Goal: Task Accomplishment & Management: Manage account settings

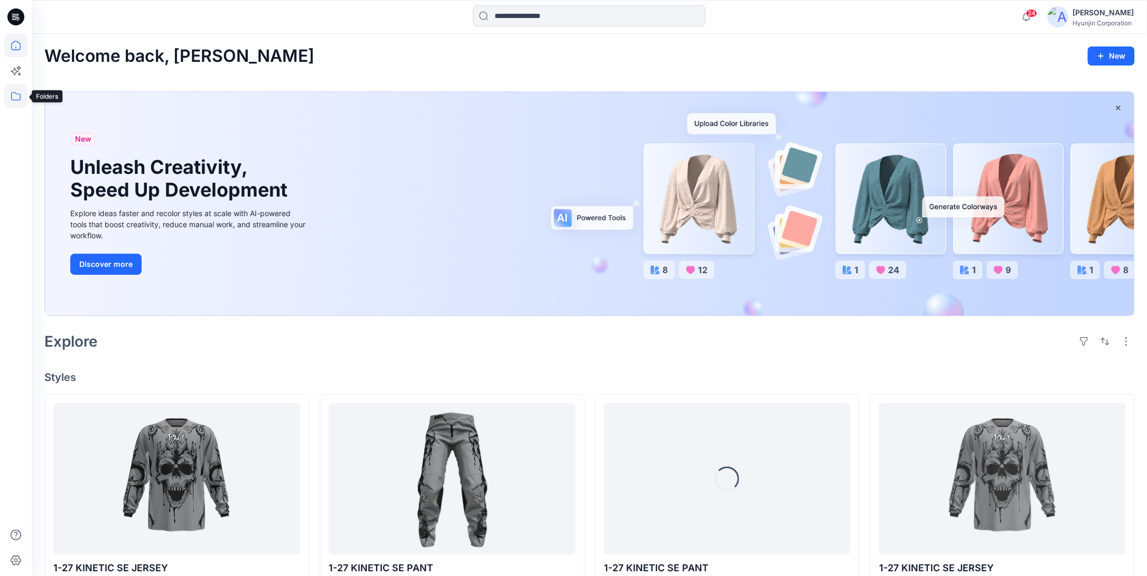
click at [14, 98] on icon at bounding box center [15, 96] width 23 height 23
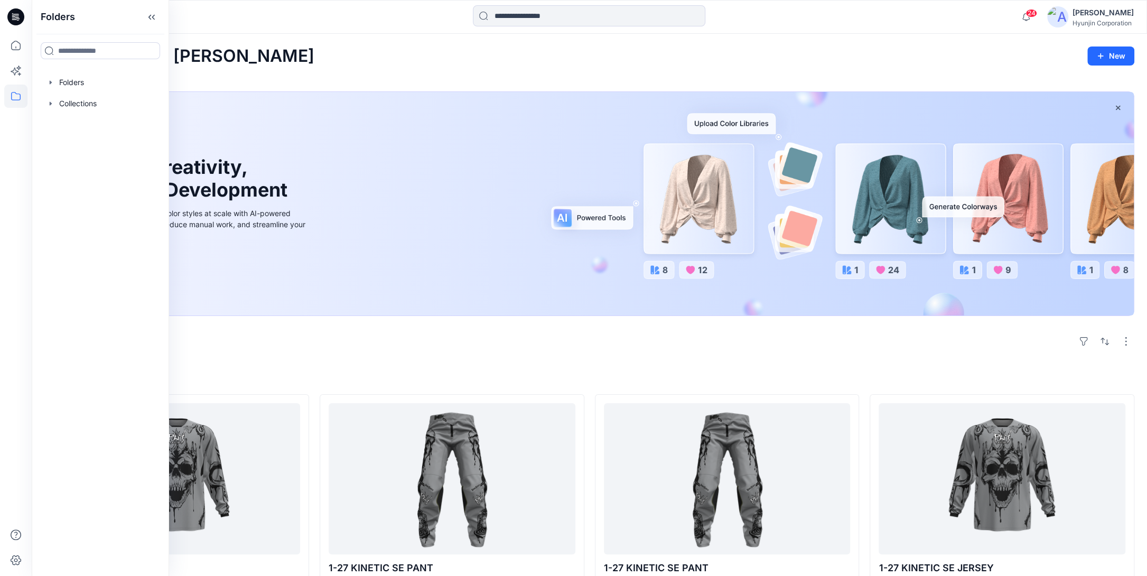
click at [73, 82] on div at bounding box center [100, 82] width 121 height 21
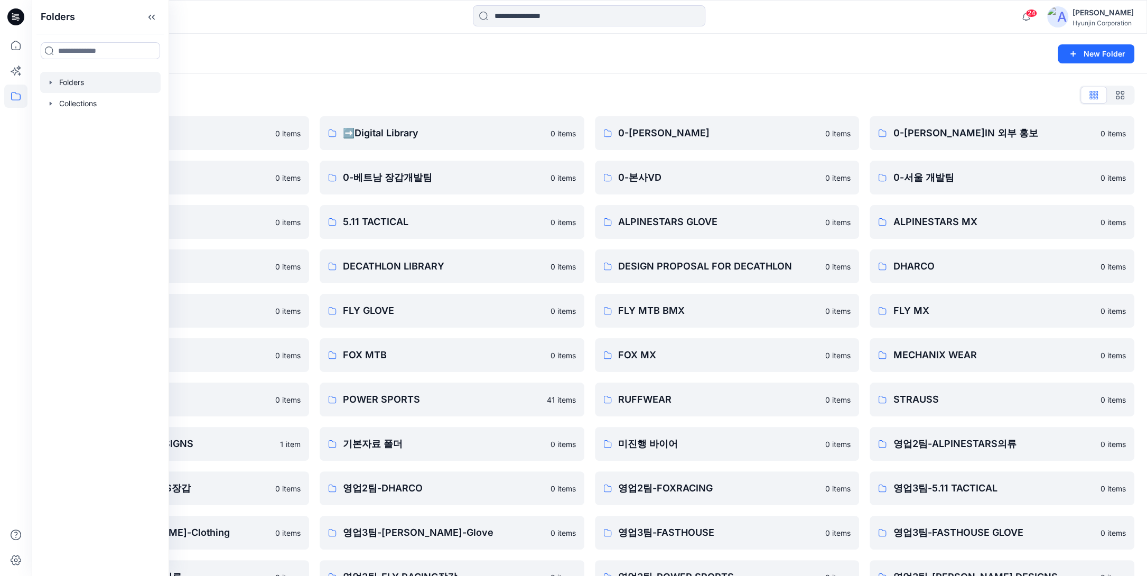
click at [459, 55] on div "Folders" at bounding box center [548, 54] width 1008 height 15
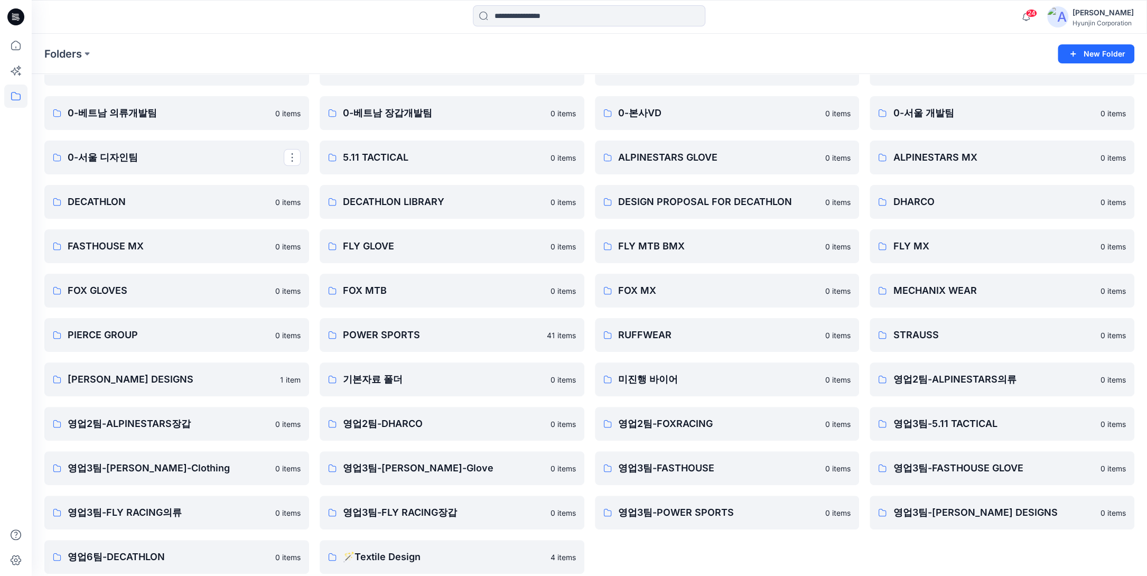
scroll to position [75, 0]
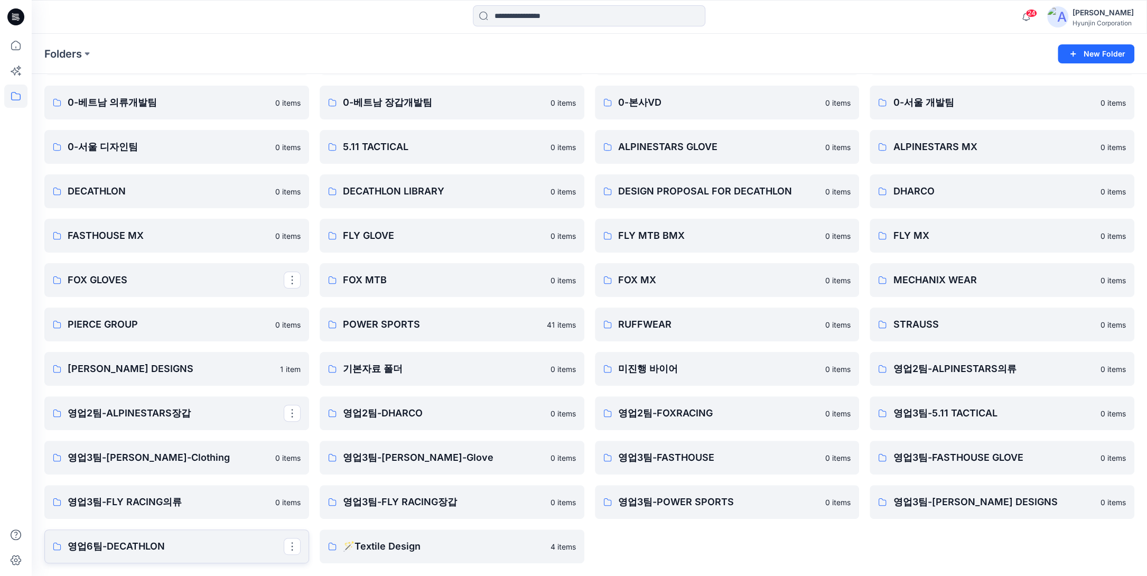
click at [183, 550] on p "영업6팀-DECATHLON" at bounding box center [176, 546] width 216 height 15
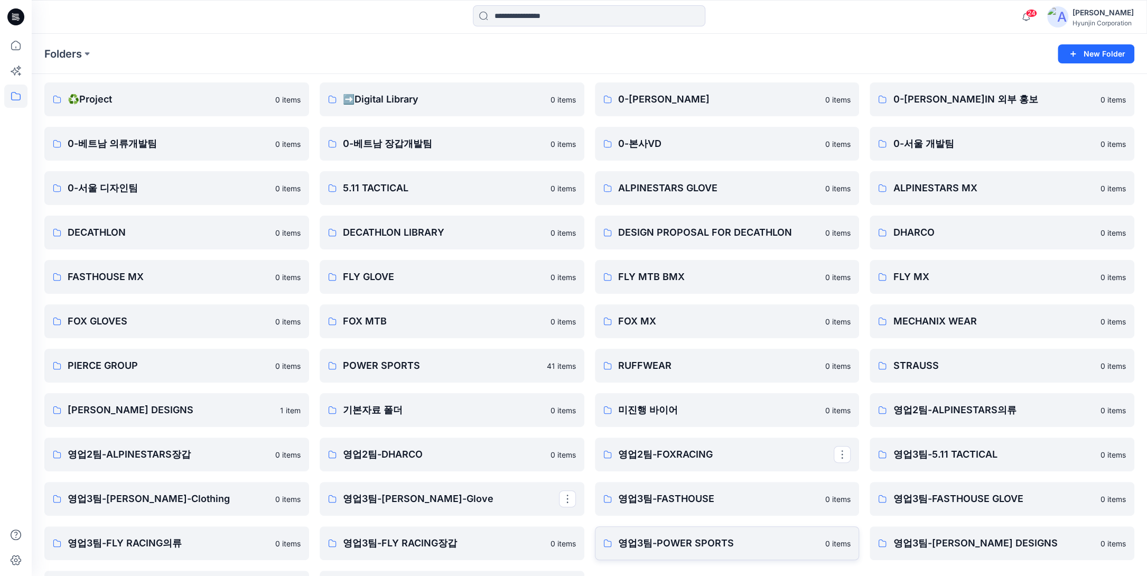
scroll to position [75, 0]
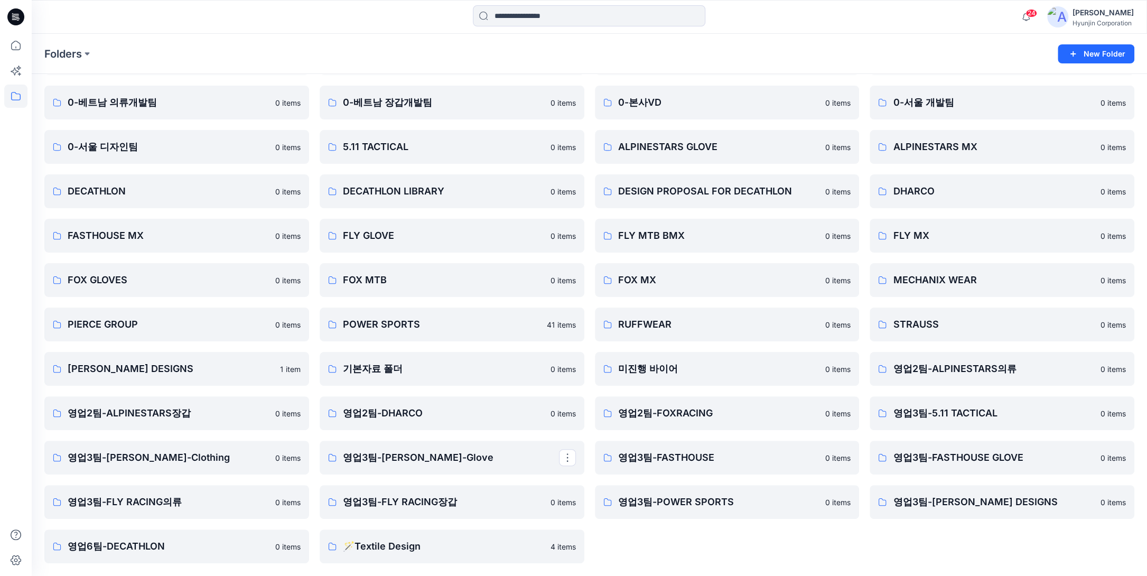
click at [760, 548] on div "0-[PERSON_NAME]IN 0 items 0-본사VD 0 items ALPINESTARS GLOVE 0 items DESIGN PROPO…" at bounding box center [727, 302] width 265 height 522
click at [188, 549] on p "영업6팀-DECATHLON" at bounding box center [176, 546] width 216 height 15
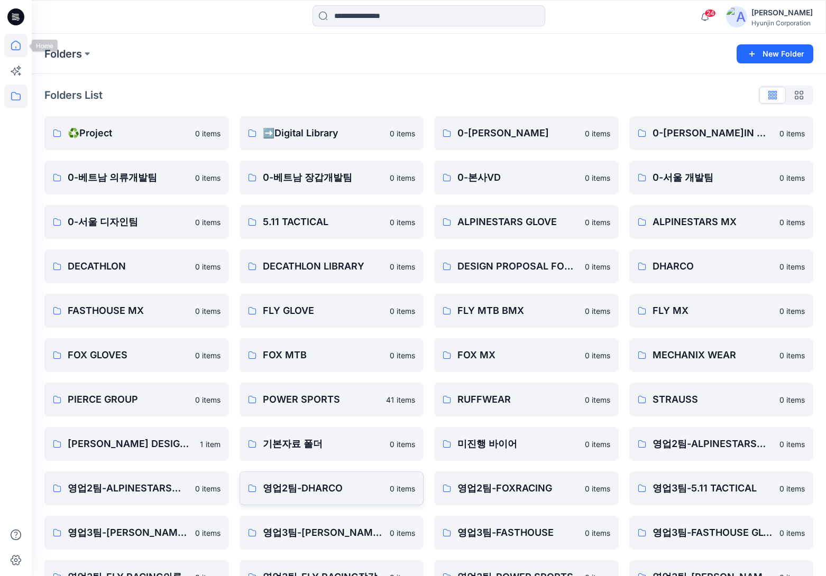
click at [20, 50] on icon at bounding box center [15, 45] width 23 height 23
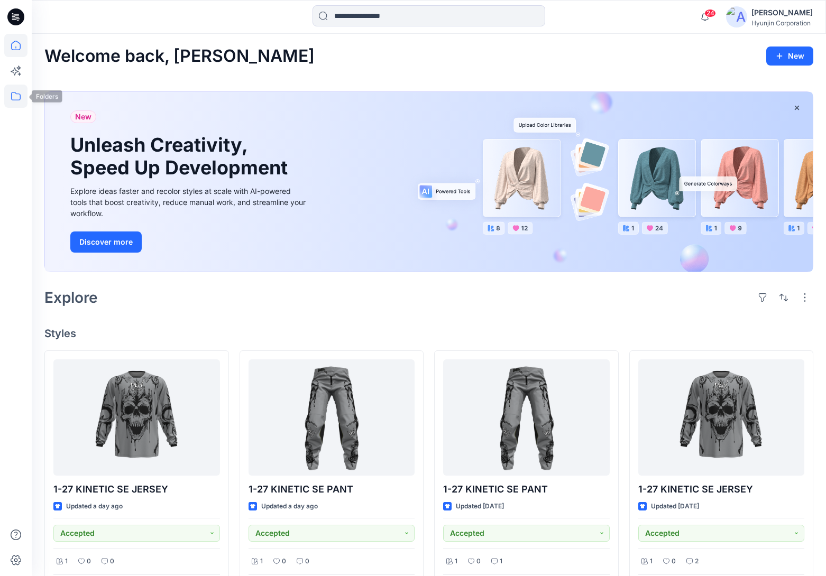
click at [22, 99] on icon at bounding box center [15, 96] width 23 height 23
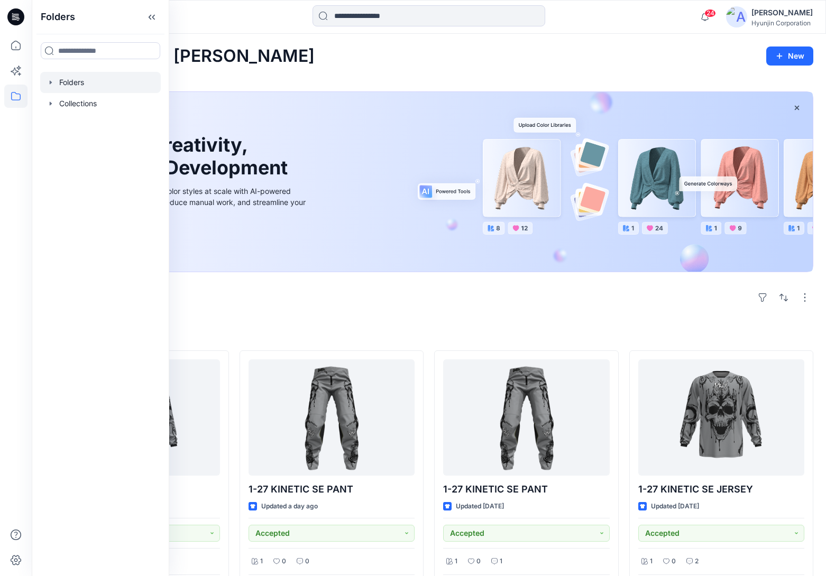
click at [84, 83] on div at bounding box center [100, 82] width 121 height 21
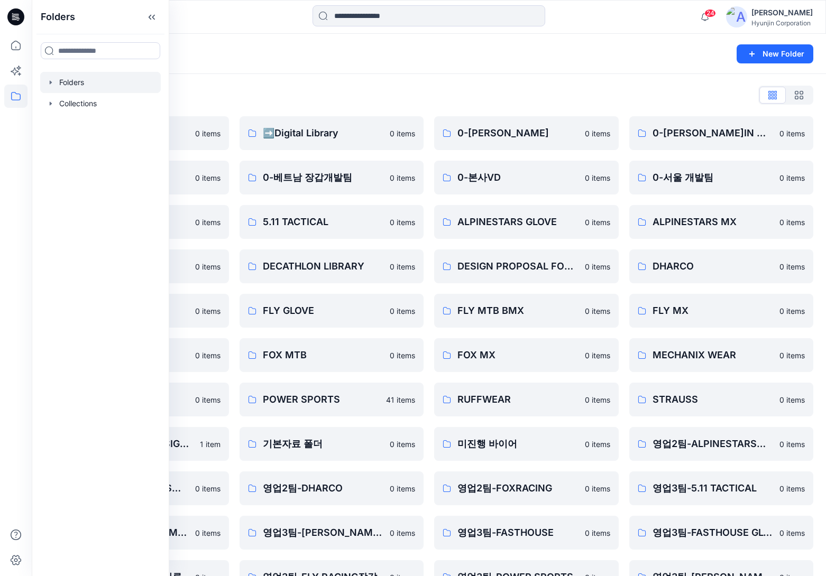
click at [477, 82] on div "Folders List ♻️Project 0 items 0-베트남 의류개발팀 0 items 0-서울 디자인팀 0 items DECATHLON …" at bounding box center [429, 362] width 794 height 577
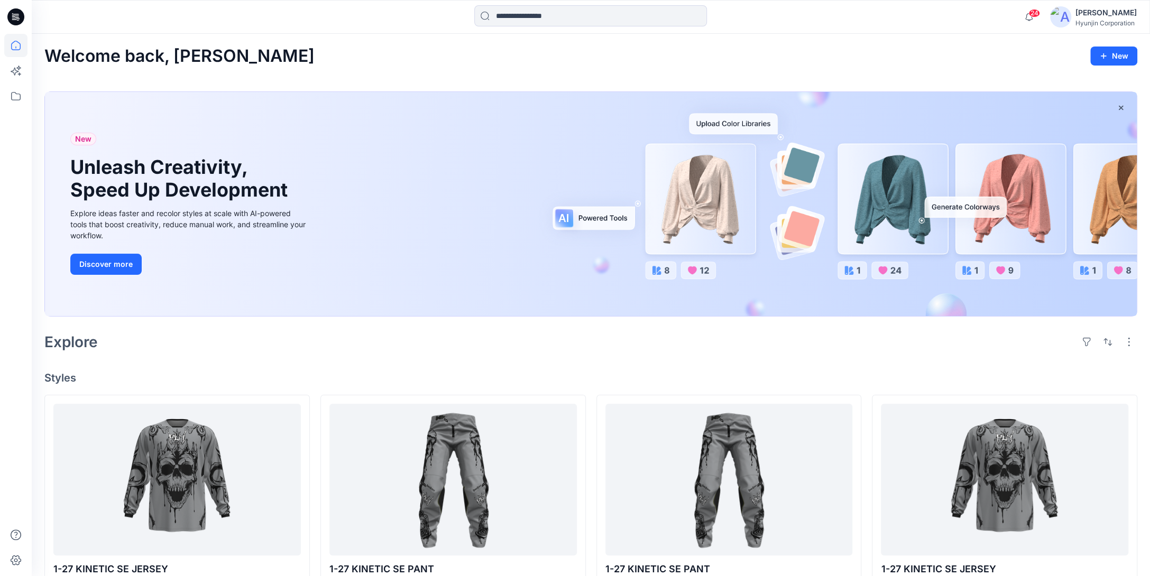
click at [68, 33] on div "24 Notifications Benton Moon shared 10P10J-27 F-16 SET in 27 F-16 PANT (알 수 없습니…" at bounding box center [591, 17] width 1118 height 34
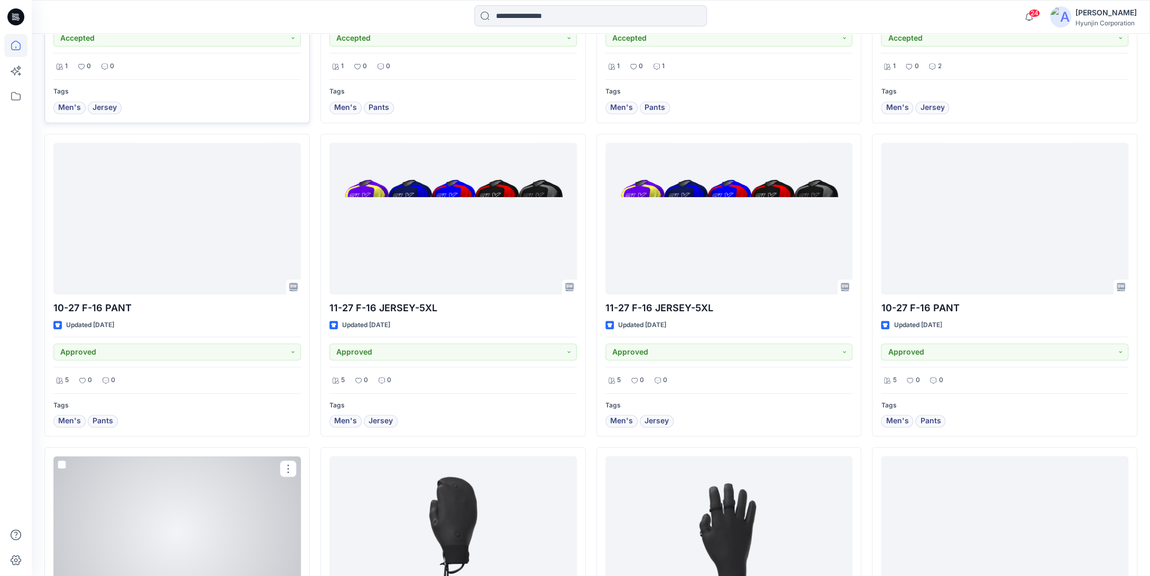
scroll to position [480, 0]
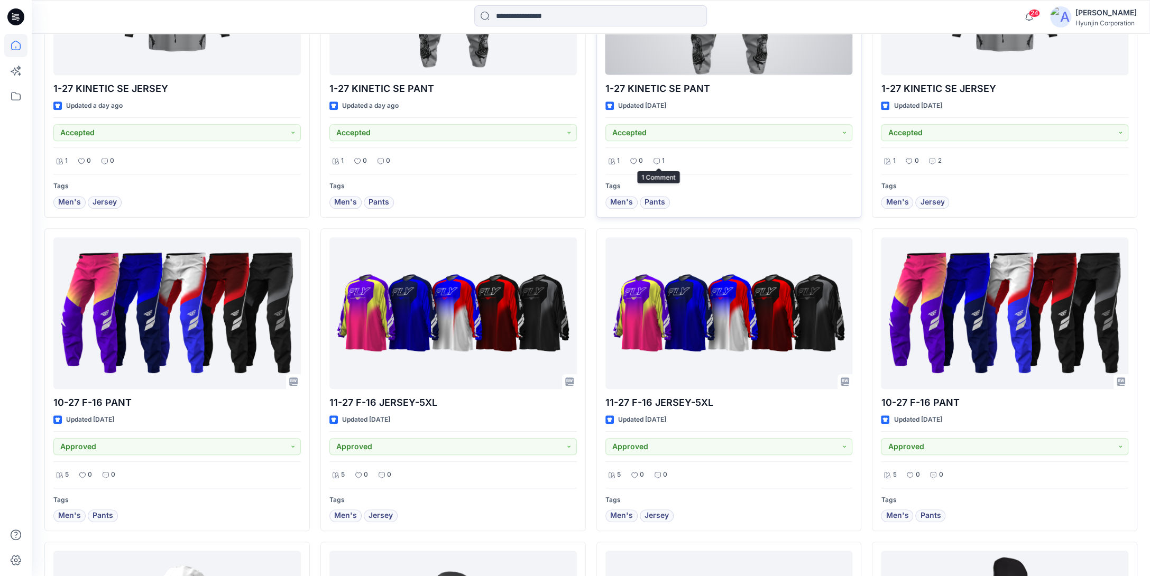
click at [660, 160] on div "1" at bounding box center [658, 160] width 17 height 13
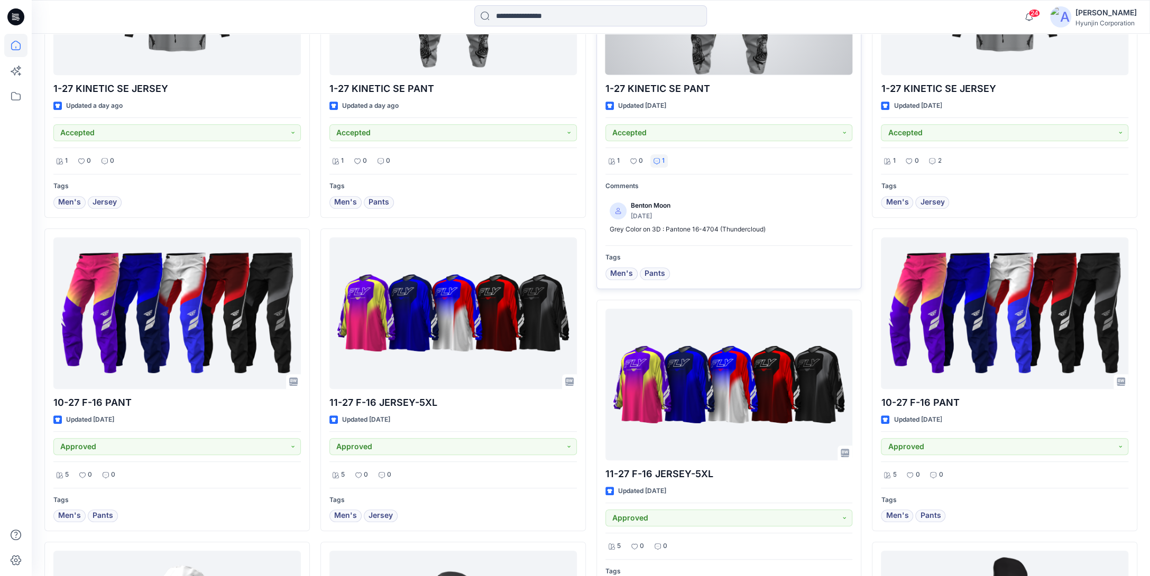
click at [660, 160] on div "1" at bounding box center [658, 160] width 17 height 13
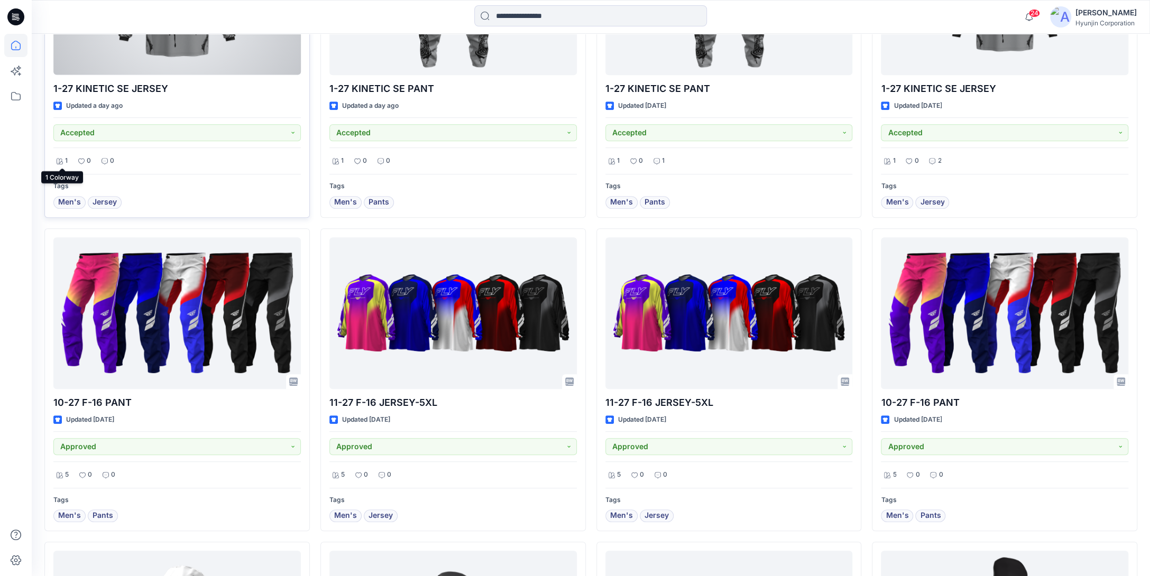
click at [57, 158] on icon at bounding box center [60, 161] width 6 height 6
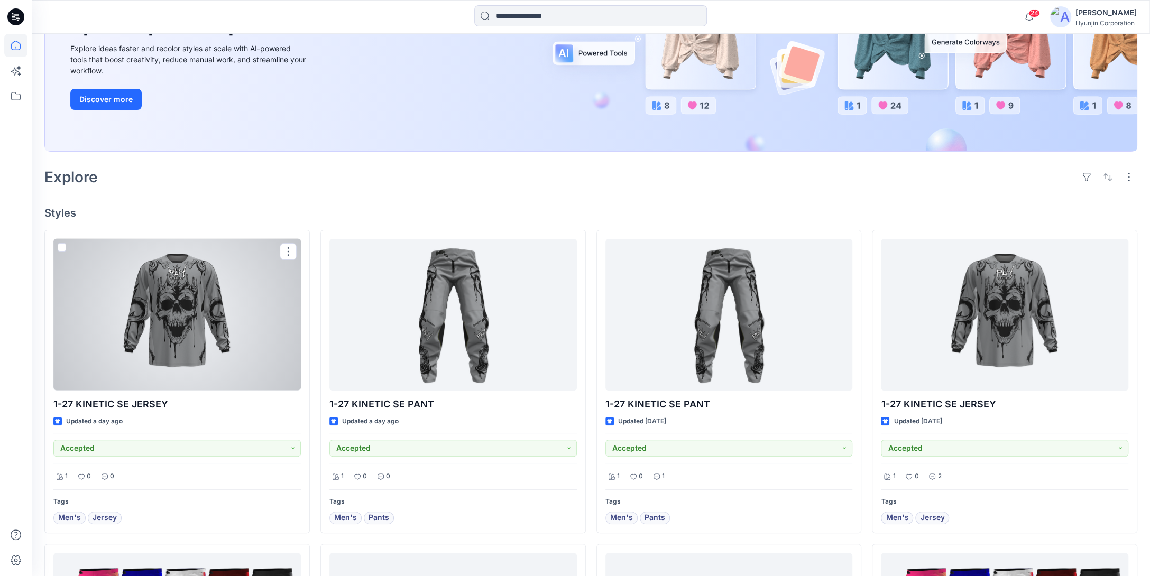
scroll to position [163, 0]
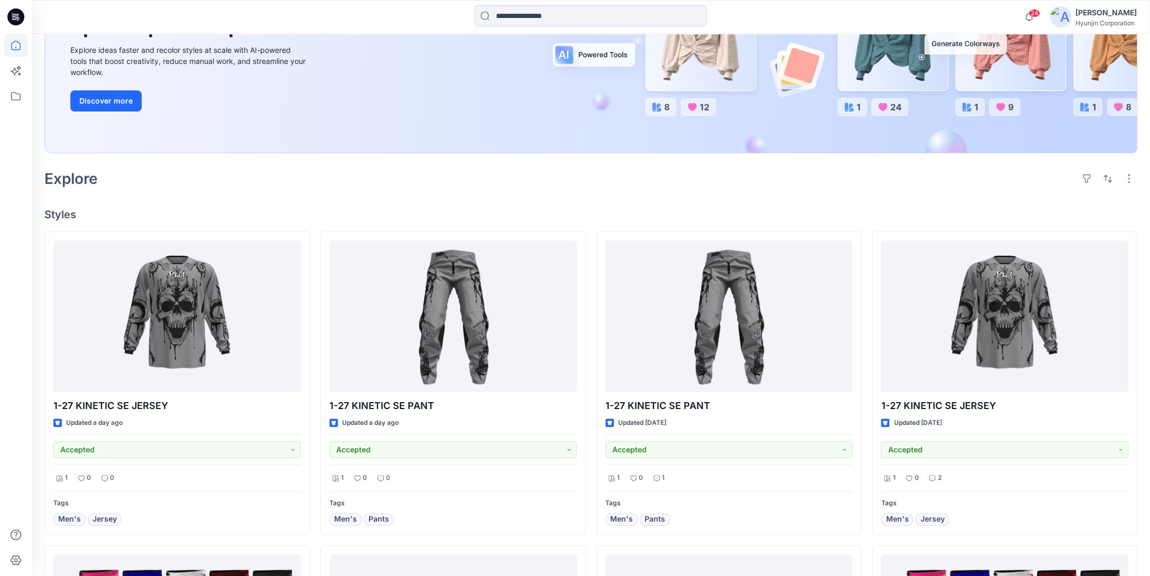
click at [6, 99] on icon at bounding box center [15, 96] width 23 height 23
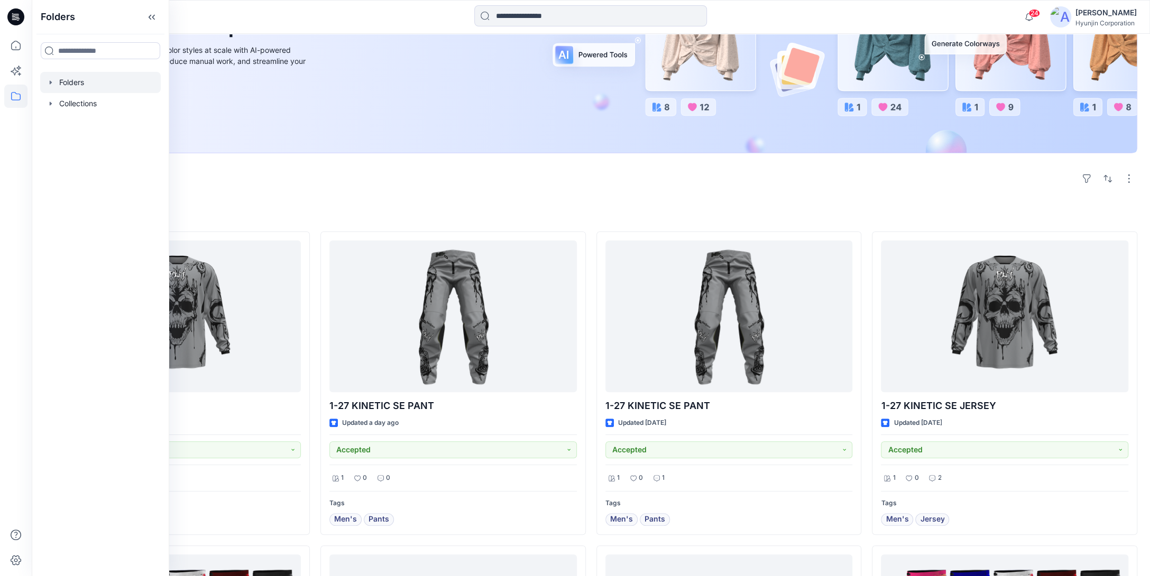
click at [79, 83] on div at bounding box center [100, 82] width 121 height 21
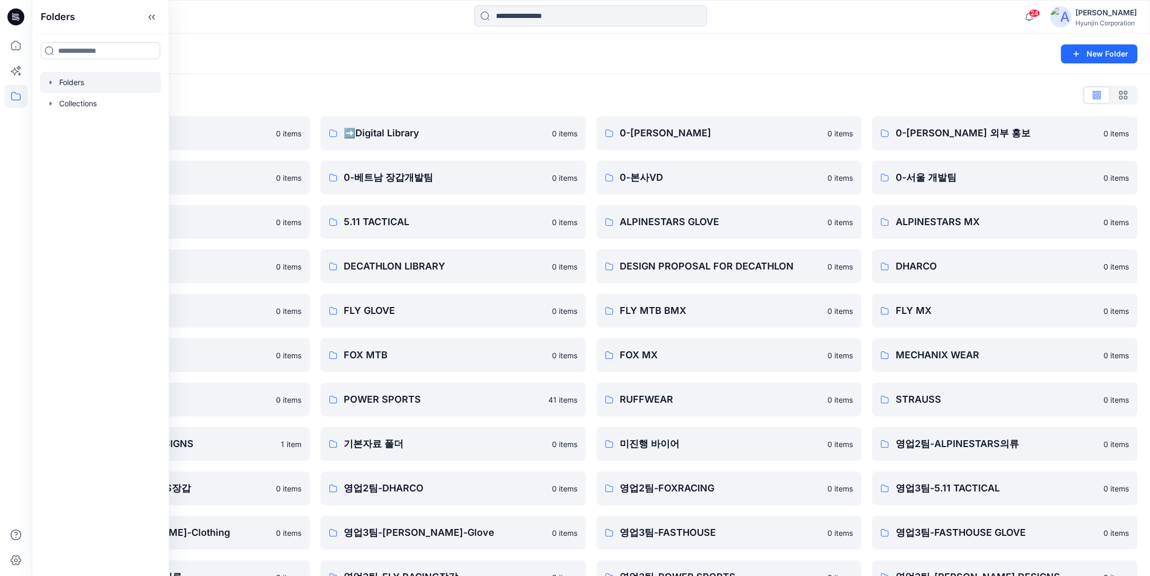
click at [525, 89] on div "Folders List" at bounding box center [590, 95] width 1092 height 17
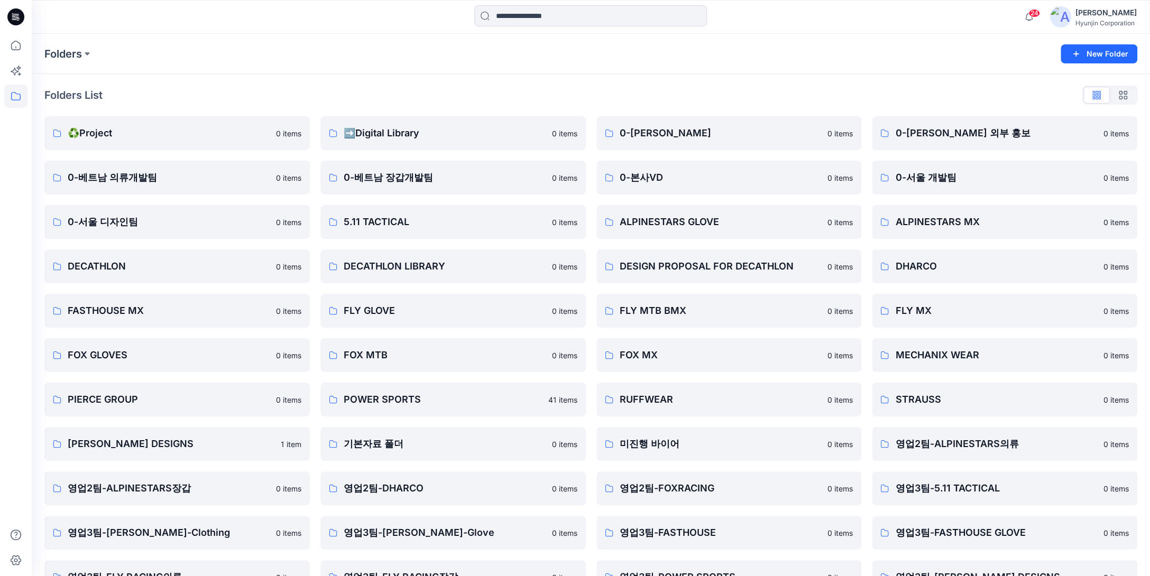
click at [320, 77] on div "Folders List ♻️Project 0 items 0-베트남 의류개발팀 0 items 0-서울 디자인팀 0 items DECATHLON …" at bounding box center [591, 362] width 1118 height 577
click at [4, 48] on icon at bounding box center [15, 45] width 23 height 23
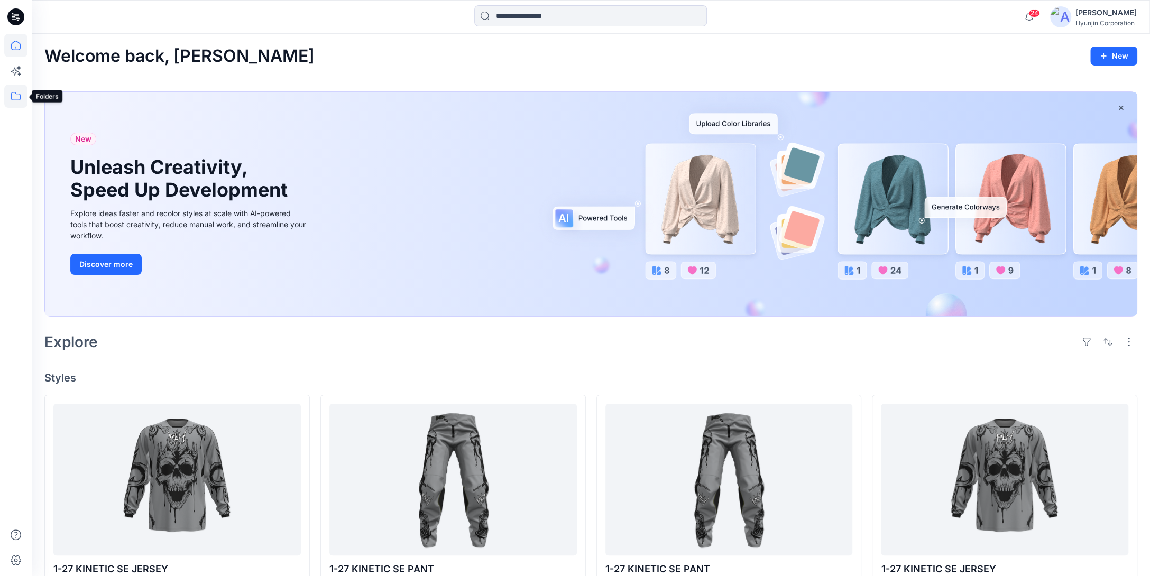
click at [16, 103] on icon at bounding box center [15, 96] width 23 height 23
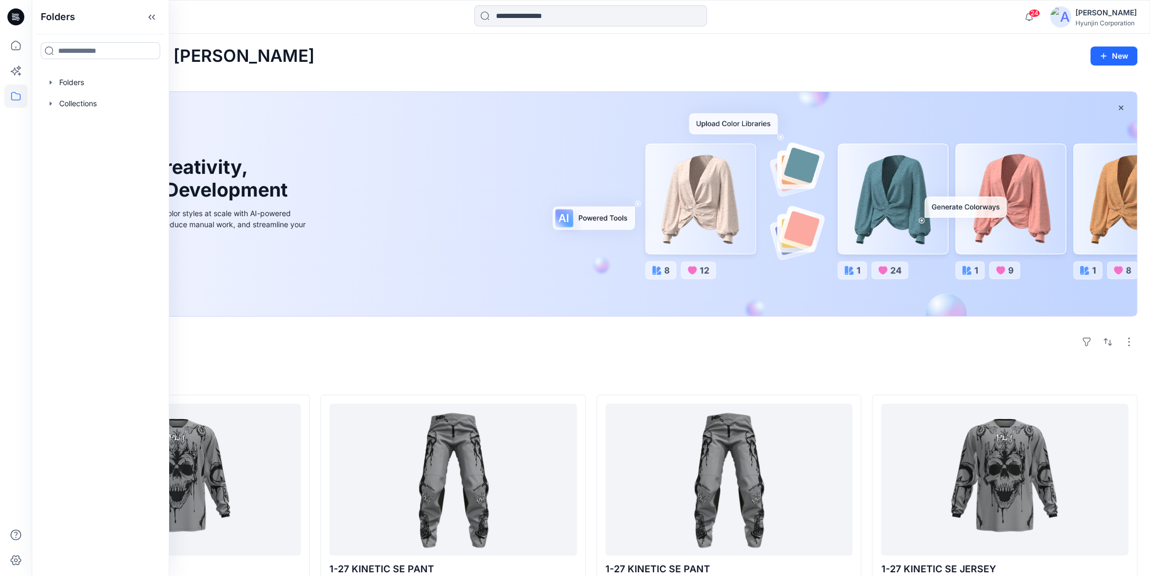
click at [1106, 24] on div "Hyunjin Corporation" at bounding box center [1105, 23] width 61 height 8
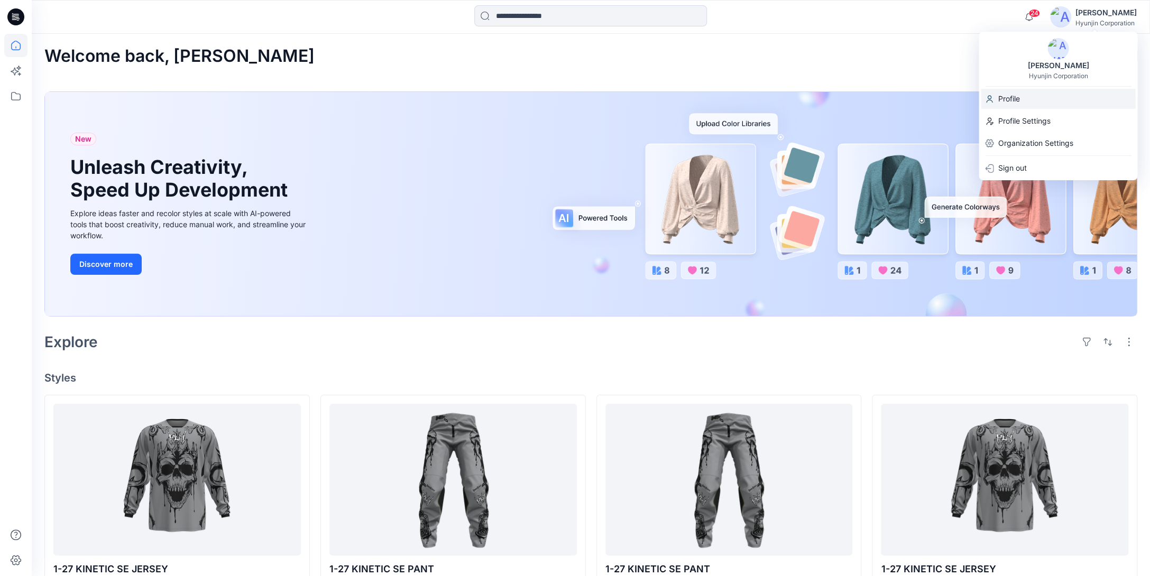
click at [1021, 99] on div "Profile" at bounding box center [1057, 99] width 154 height 20
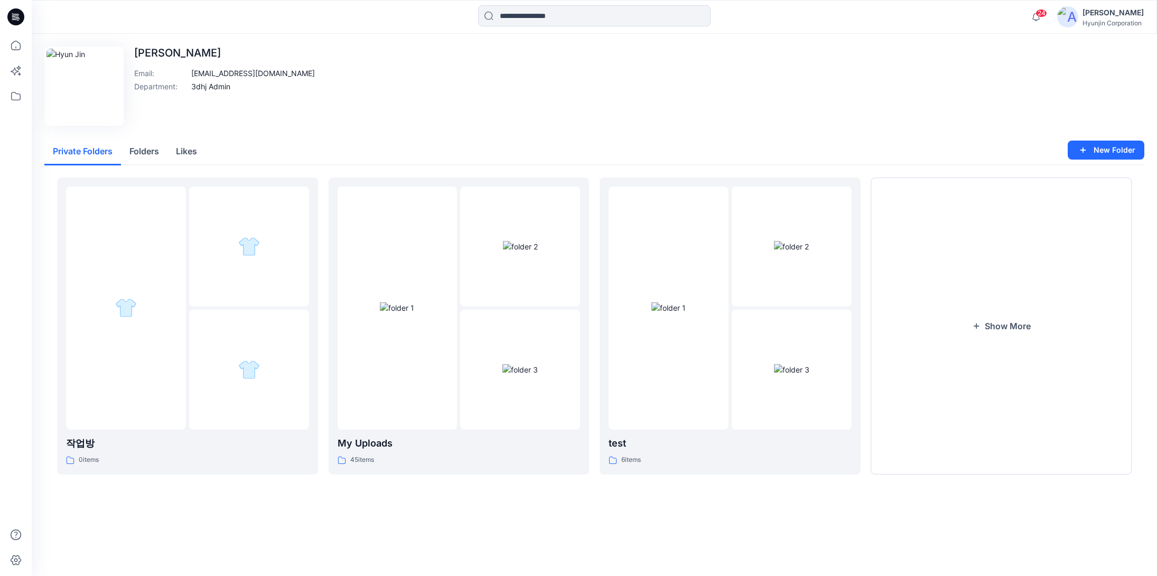
click at [1137, 18] on div "[PERSON_NAME]" at bounding box center [1113, 12] width 61 height 13
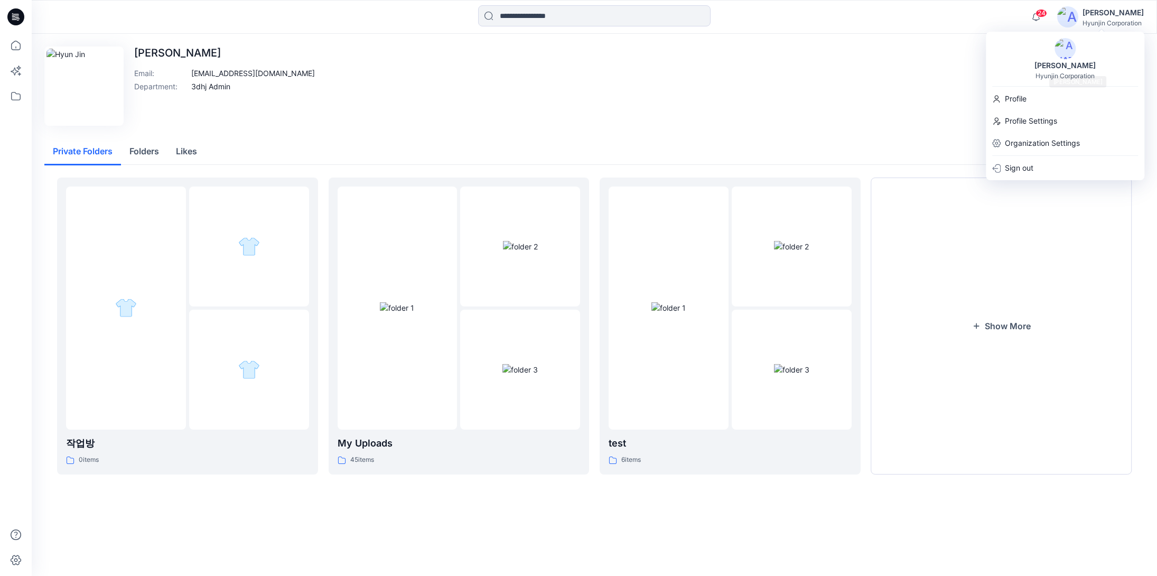
click at [1066, 63] on div "[PERSON_NAME]" at bounding box center [1066, 65] width 74 height 13
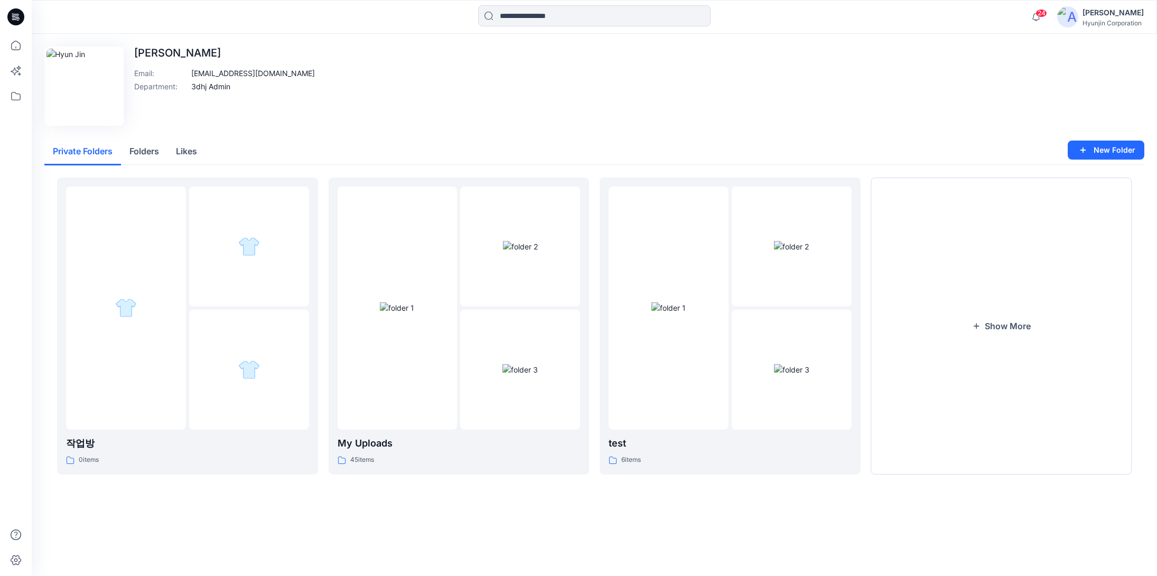
click at [1109, 10] on div "[PERSON_NAME]" at bounding box center [1113, 12] width 61 height 13
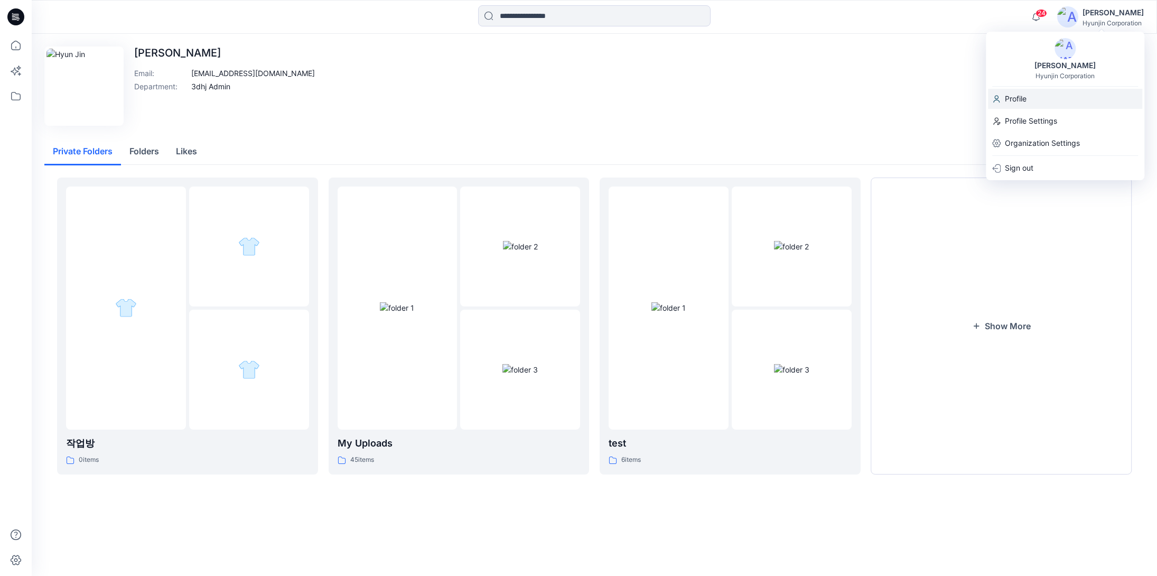
click at [1025, 100] on p "Profile" at bounding box center [1016, 99] width 22 height 20
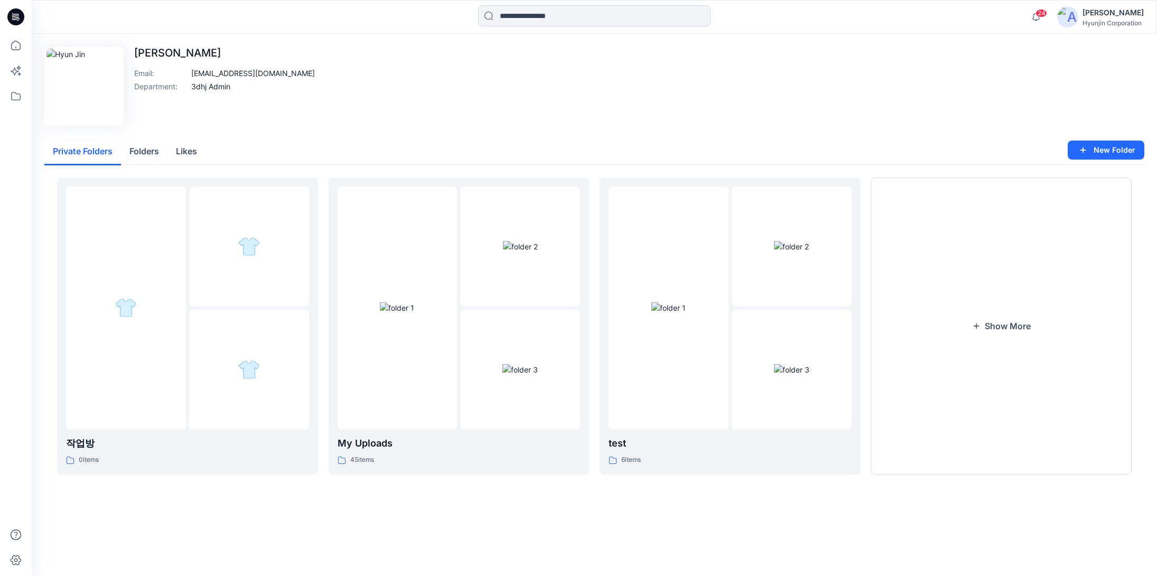
click at [1091, 19] on div "Hyunjin Corporation" at bounding box center [1113, 23] width 61 height 8
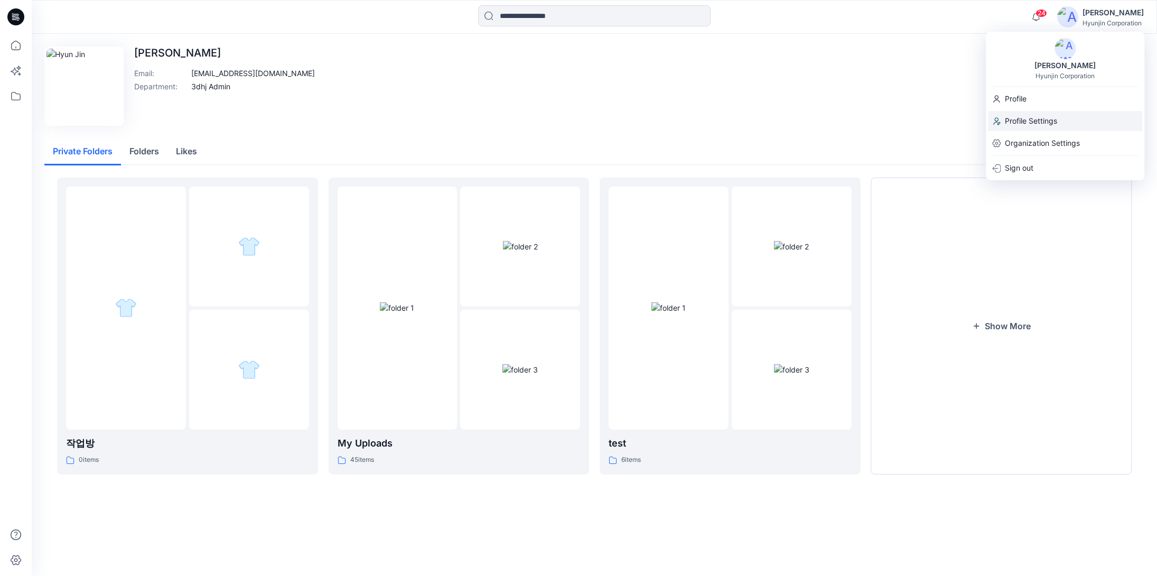
click at [1053, 122] on p "Profile Settings" at bounding box center [1031, 121] width 52 height 20
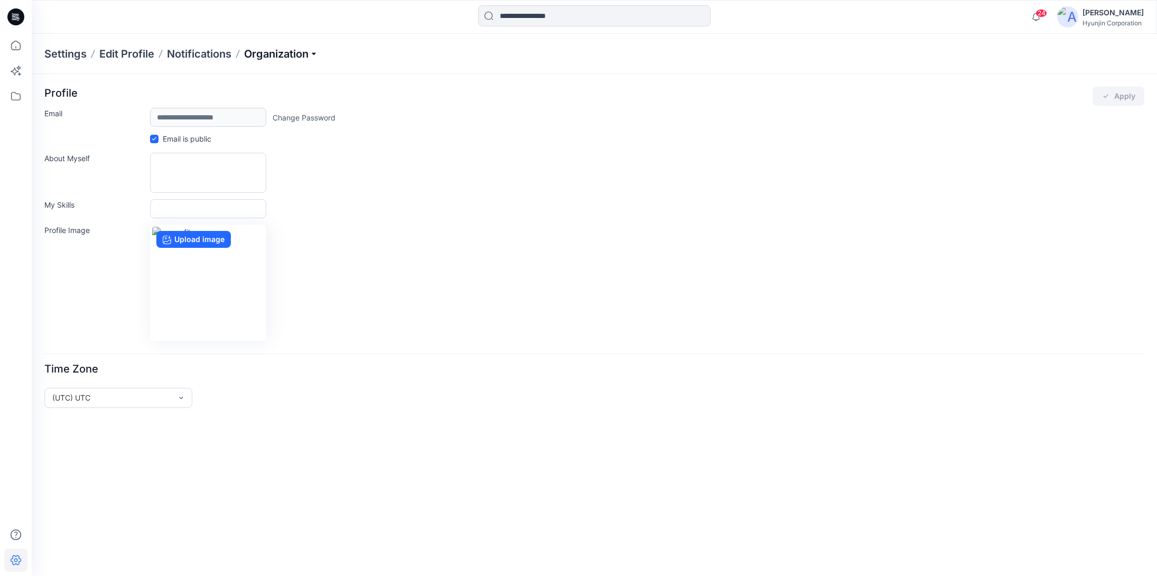
click at [286, 56] on p "Organization" at bounding box center [281, 54] width 74 height 15
click at [282, 81] on link "Invite/Edit Users" at bounding box center [283, 78] width 154 height 21
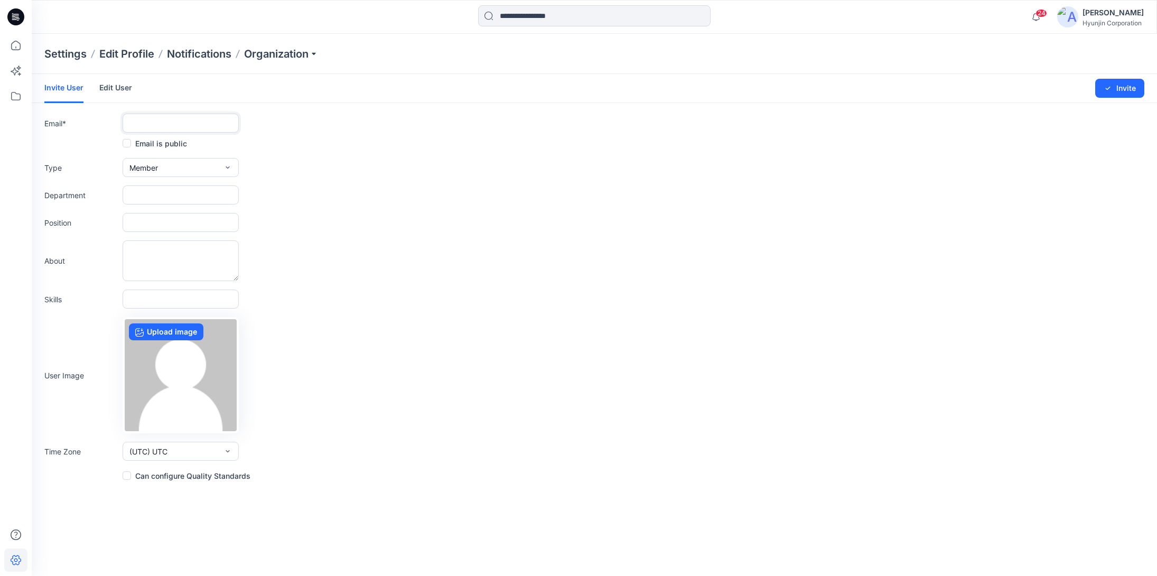
click at [166, 127] on input "text" at bounding box center [181, 123] width 116 height 19
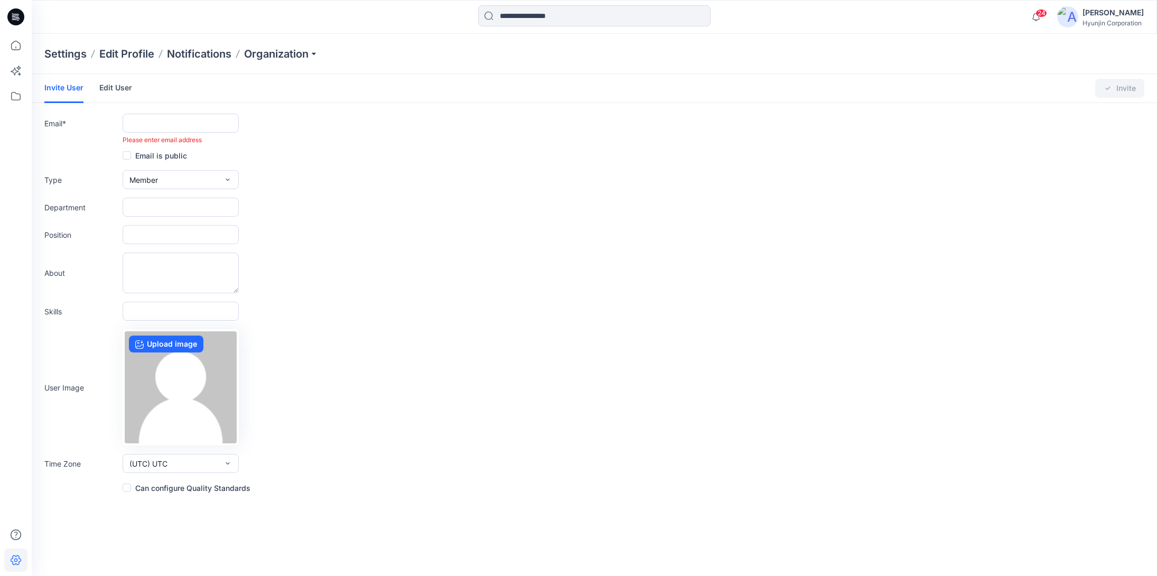
click at [126, 95] on link "Edit User" at bounding box center [115, 87] width 33 height 27
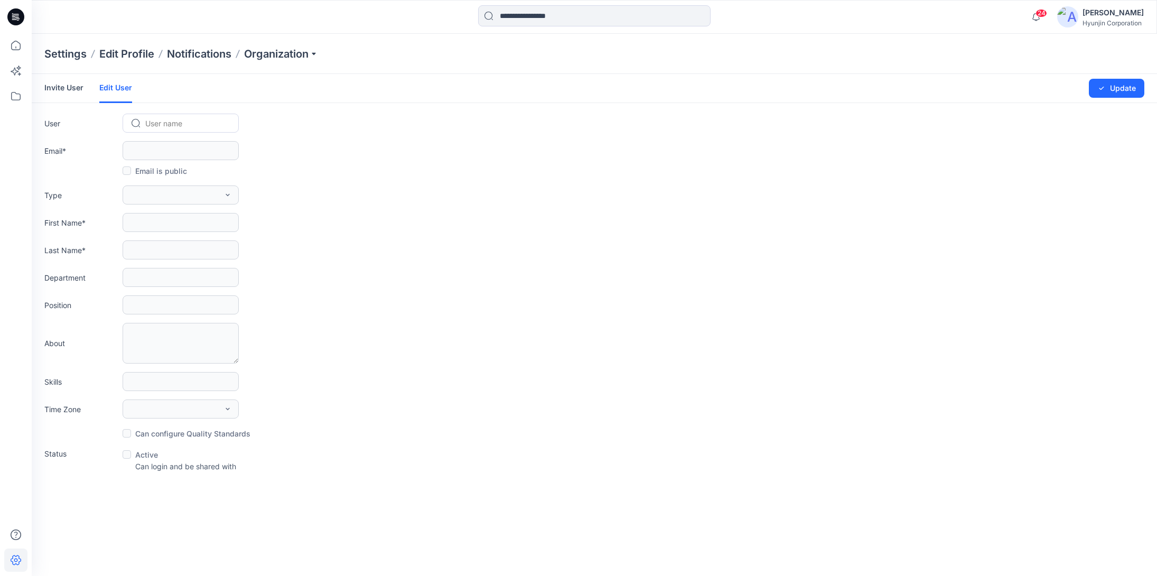
click at [163, 123] on div at bounding box center [187, 123] width 84 height 13
paste input "**********"
type input "**********"
click at [161, 140] on span "ylindner@arrowheadep.com" at bounding box center [190, 145] width 86 height 11
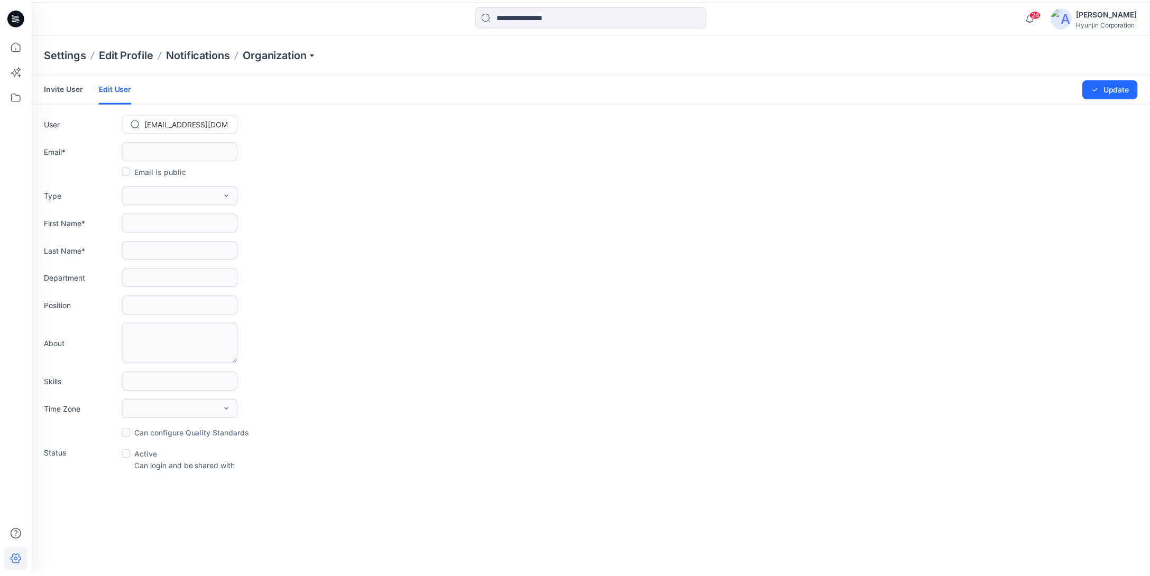
scroll to position [0, 0]
type input "**********"
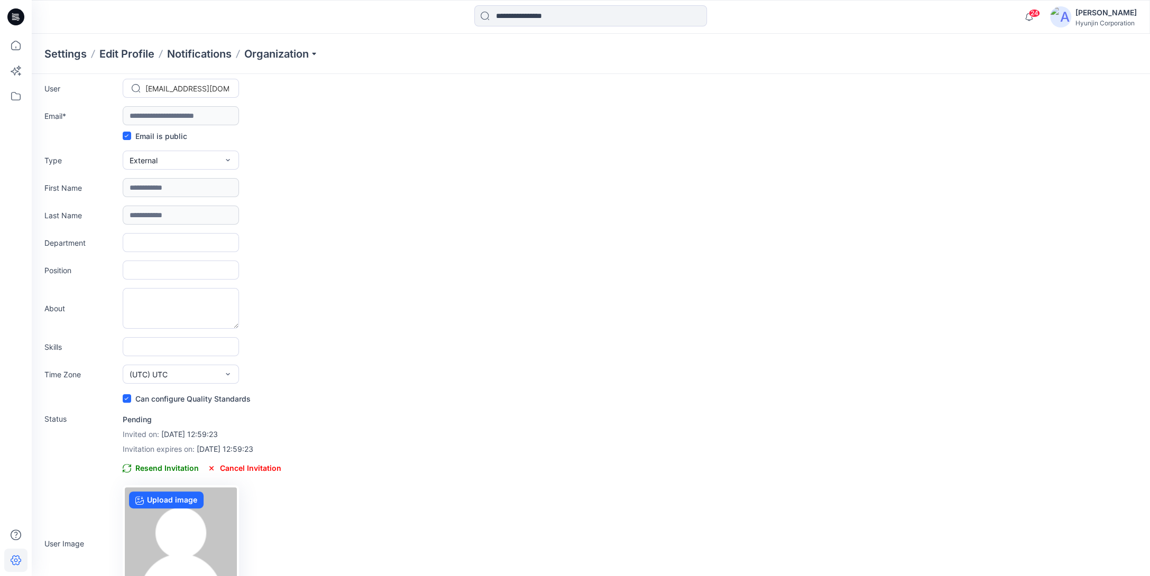
scroll to position [68, 0]
